Goal: Information Seeking & Learning: Learn about a topic

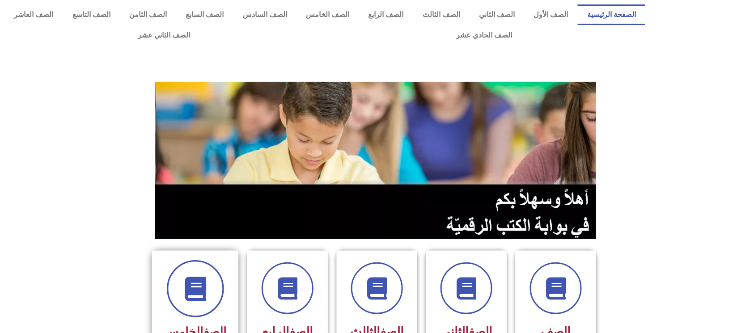
click at [177, 296] on span at bounding box center [195, 288] width 57 height 57
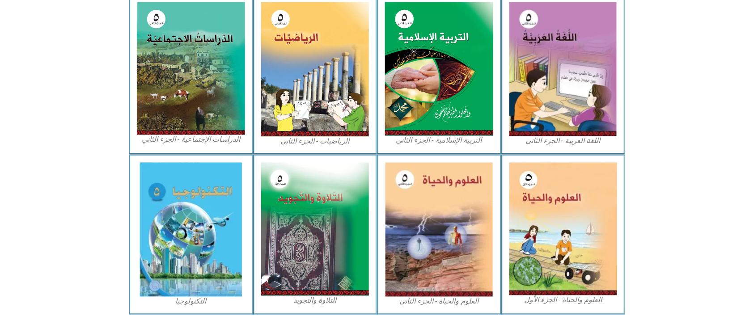
scroll to position [469, 0]
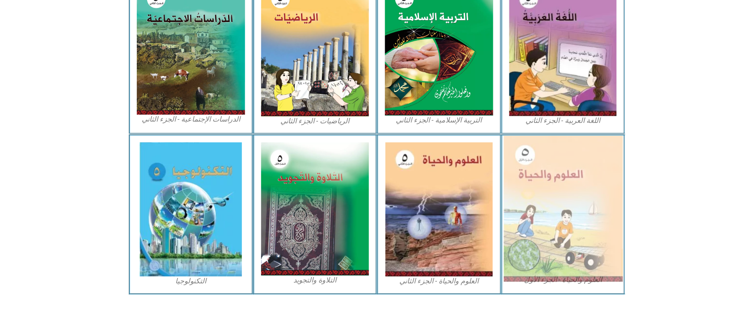
click at [553, 230] on img at bounding box center [563, 209] width 119 height 146
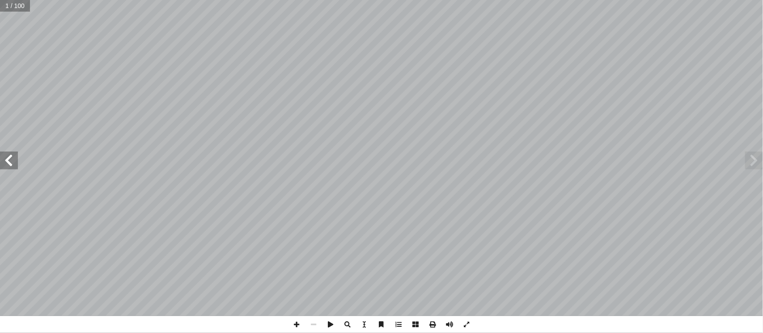
click at [4, 8] on input "text" at bounding box center [15, 6] width 30 height 12
type input "**"
click at [8, 167] on span at bounding box center [9, 161] width 18 height 18
click at [9, 166] on span at bounding box center [9, 161] width 18 height 18
click at [293, 323] on span at bounding box center [296, 324] width 17 height 17
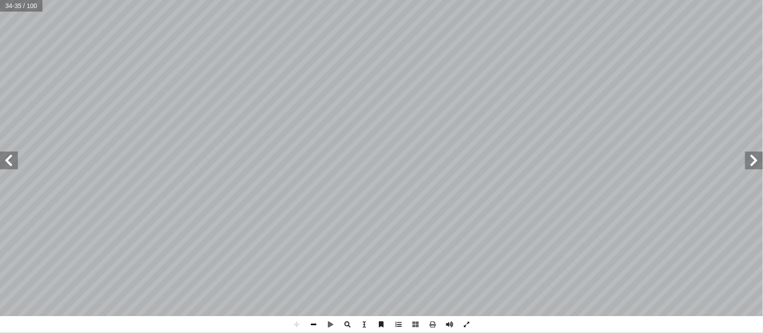
click at [319, 322] on span at bounding box center [313, 324] width 17 height 17
click at [298, 330] on span at bounding box center [296, 324] width 17 height 17
click at [316, 326] on span at bounding box center [313, 324] width 17 height 17
click at [763, 159] on span at bounding box center [754, 161] width 18 height 18
click at [16, 167] on span at bounding box center [9, 161] width 18 height 18
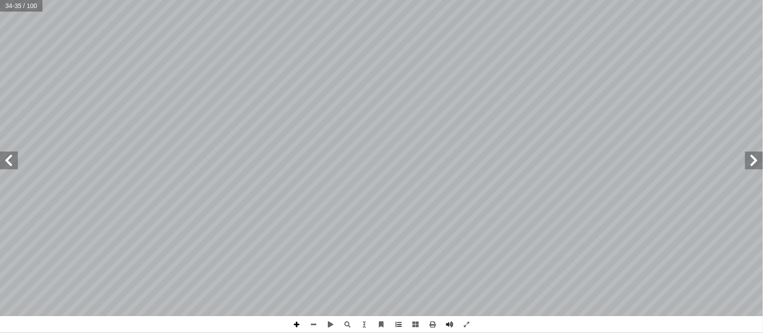
click at [294, 326] on span at bounding box center [296, 324] width 17 height 17
click at [319, 328] on span at bounding box center [313, 324] width 17 height 17
click at [297, 324] on span at bounding box center [296, 324] width 17 height 17
click at [318, 332] on span at bounding box center [313, 324] width 17 height 17
click at [294, 328] on span at bounding box center [296, 324] width 17 height 17
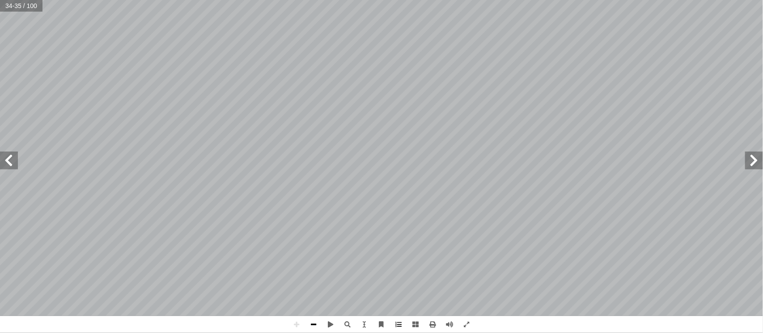
click at [312, 328] on span at bounding box center [313, 324] width 17 height 17
